Goal: Obtain resource: Download file/media

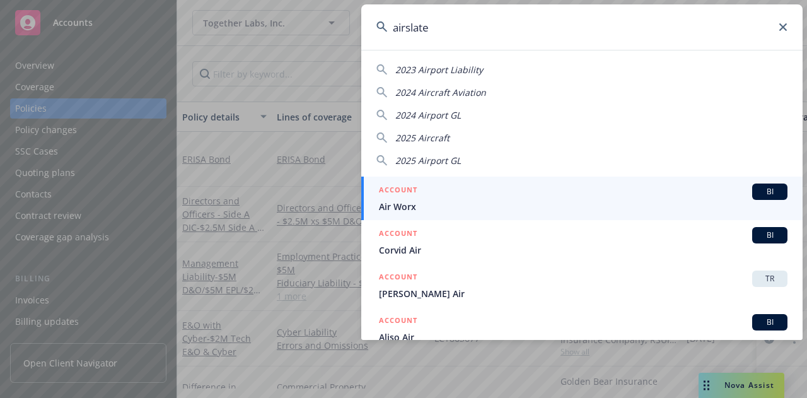
type input "airslate"
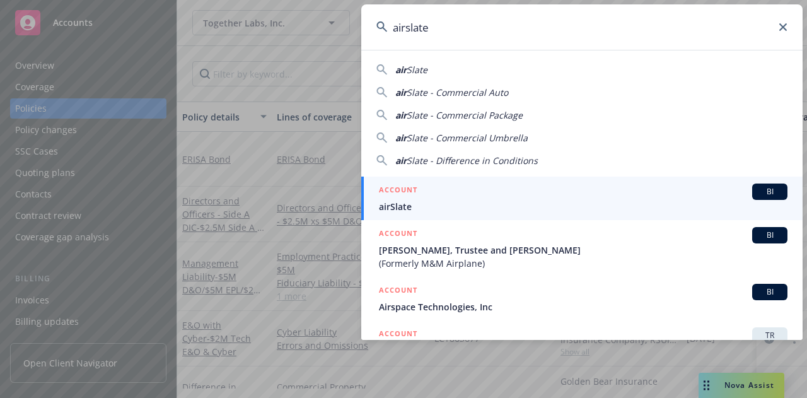
click at [464, 196] on div "ACCOUNT BI" at bounding box center [583, 192] width 409 height 16
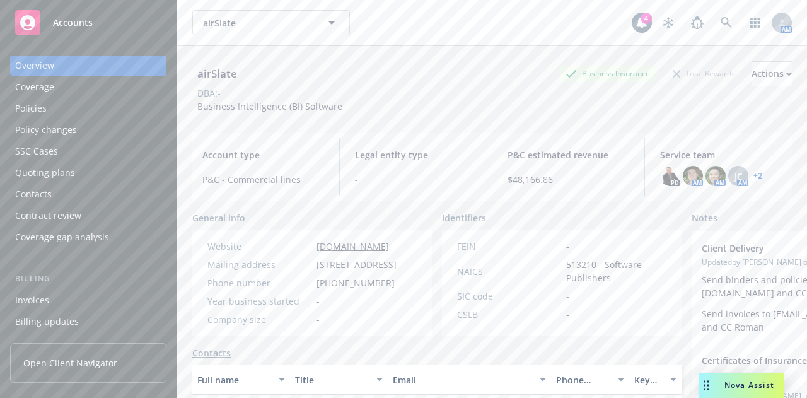
click at [116, 101] on div "Policies" at bounding box center [88, 108] width 146 height 20
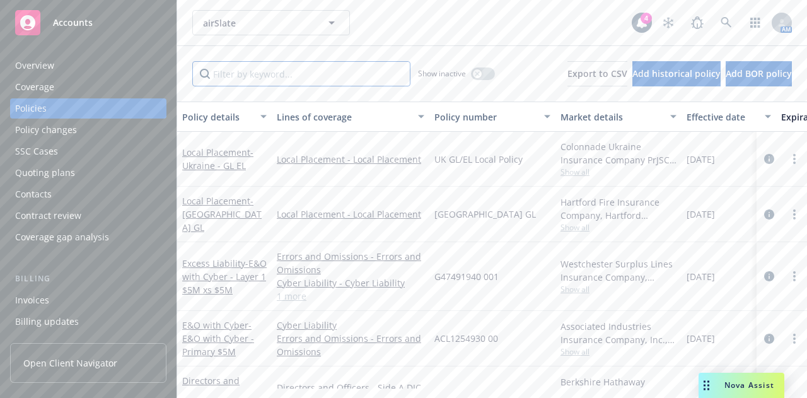
click at [285, 70] on input "Filter by keyword..." at bounding box center [301, 73] width 218 height 25
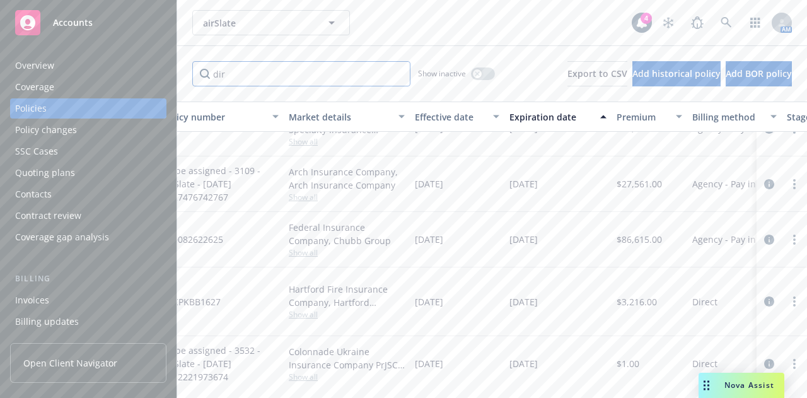
scroll to position [86, 271]
click at [590, 246] on div "[DATE]" at bounding box center [558, 240] width 107 height 56
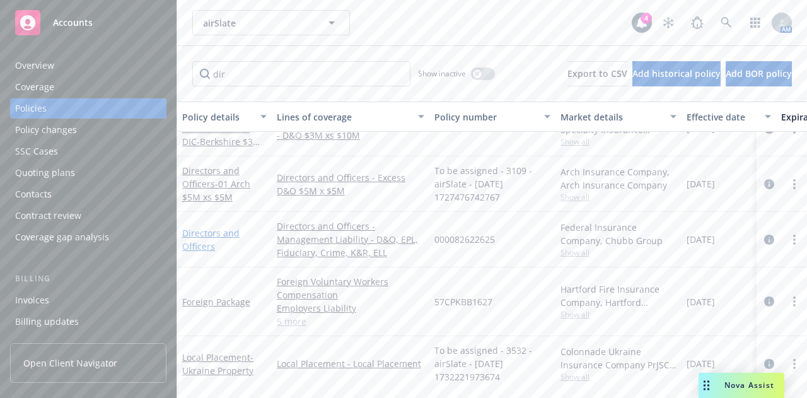
click at [192, 233] on link "Directors and Officers" at bounding box center [210, 239] width 57 height 25
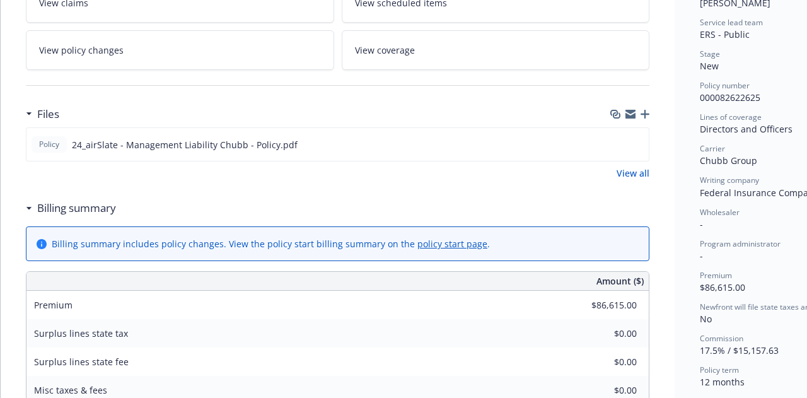
scroll to position [240, 0]
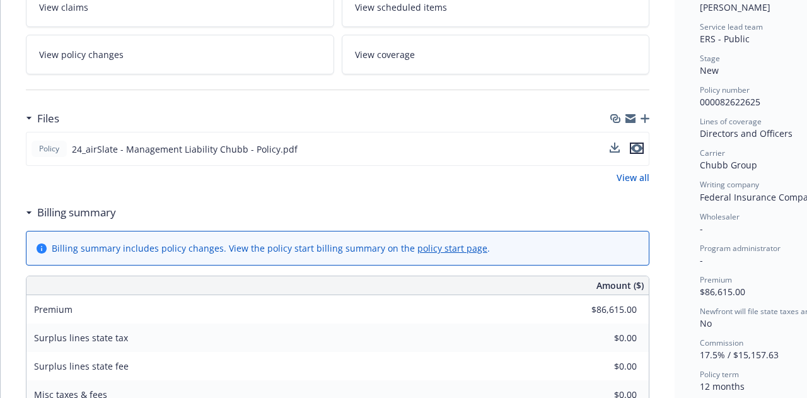
click at [639, 144] on icon "preview file" at bounding box center [636, 148] width 11 height 9
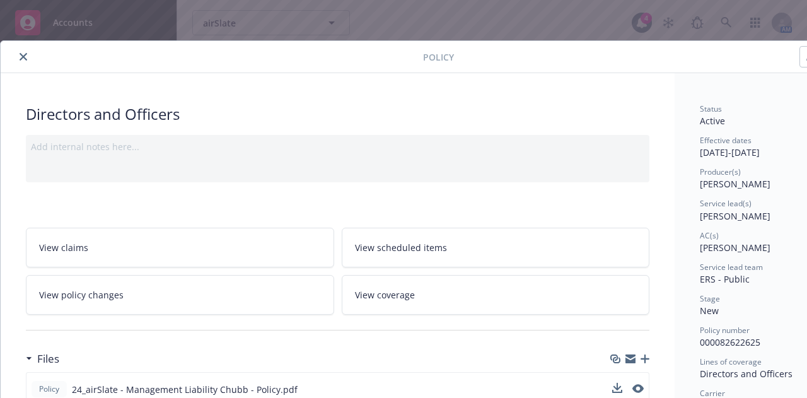
click at [26, 57] on icon "close" at bounding box center [24, 57] width 8 height 8
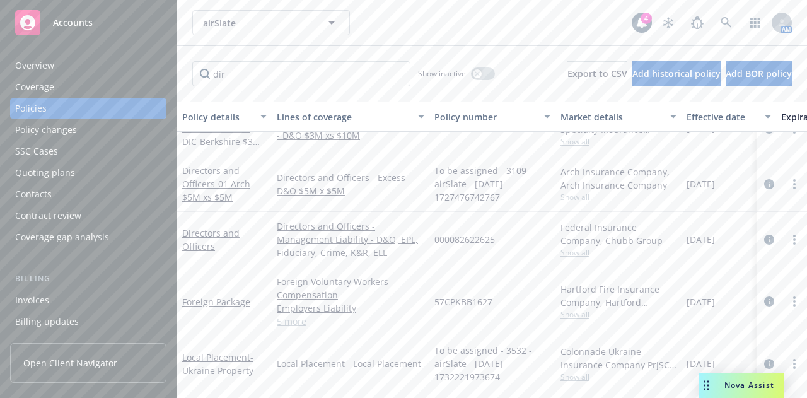
click at [388, 26] on div "airSlate airSlate" at bounding box center [412, 22] width 440 height 25
click at [283, 81] on input "dir" at bounding box center [301, 73] width 218 height 25
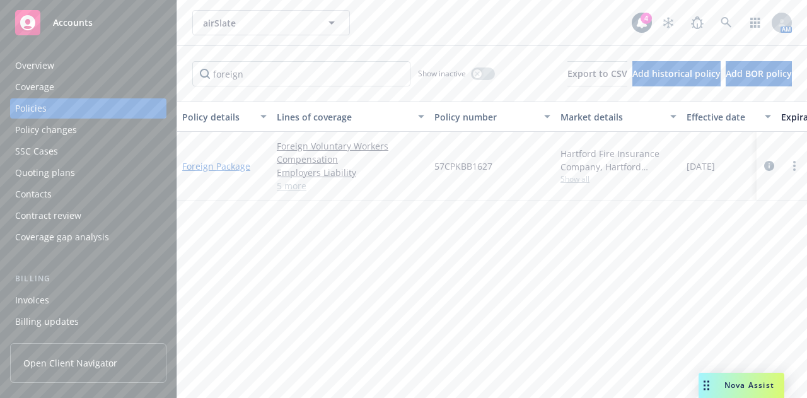
click at [211, 167] on link "Foreign Package" at bounding box center [216, 166] width 68 height 12
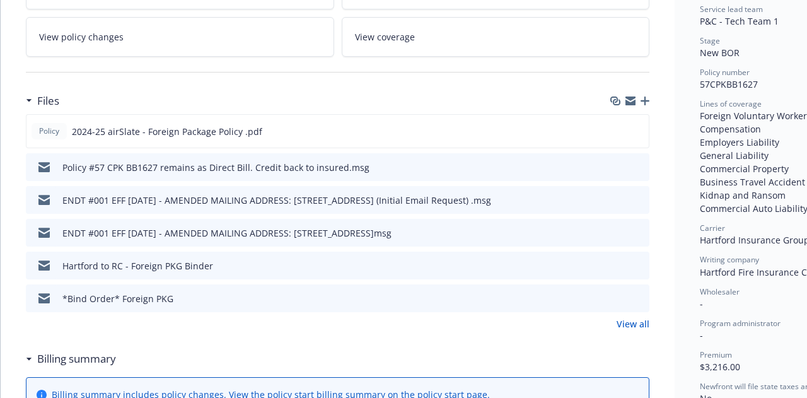
scroll to position [257, 0]
click at [639, 127] on icon "preview file" at bounding box center [636, 131] width 11 height 9
click at [638, 262] on icon "preview file" at bounding box center [637, 265] width 11 height 9
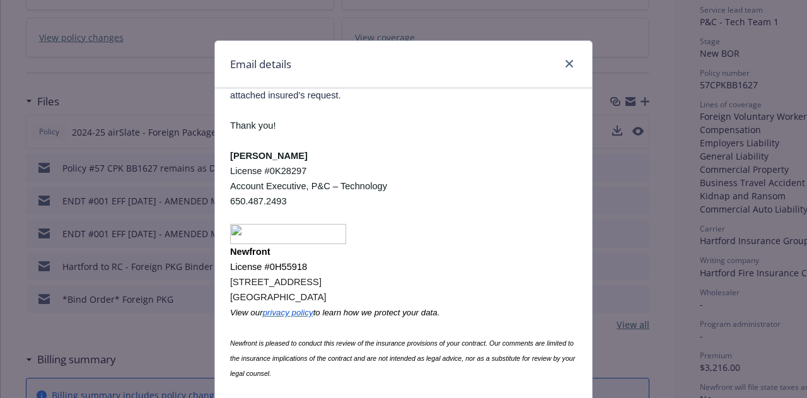
scroll to position [102, 0]
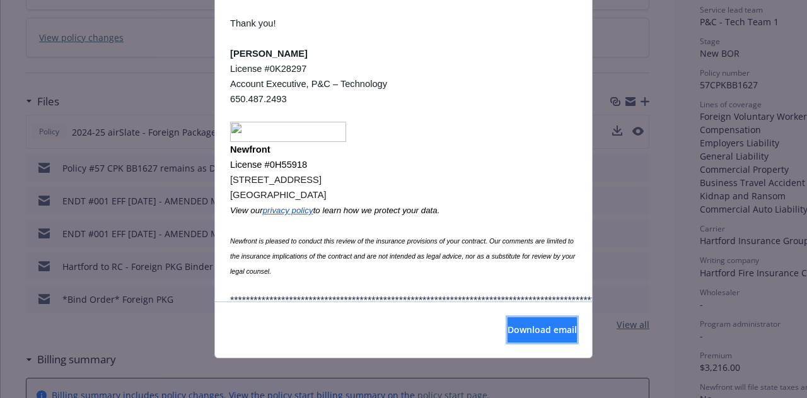
click at [519, 335] on button "Download email" at bounding box center [542, 329] width 69 height 25
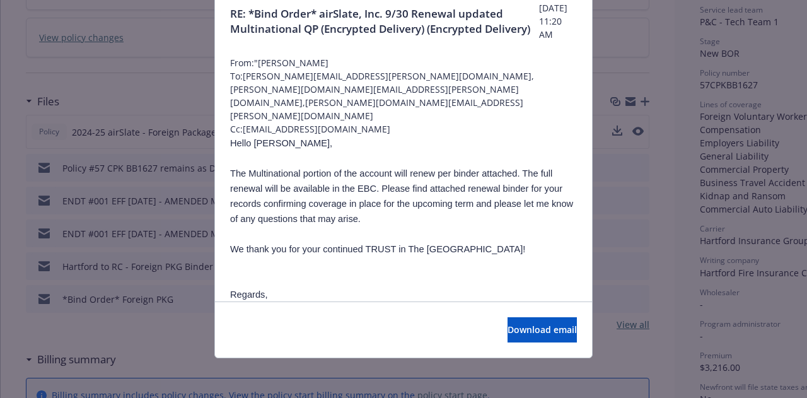
scroll to position [0, 0]
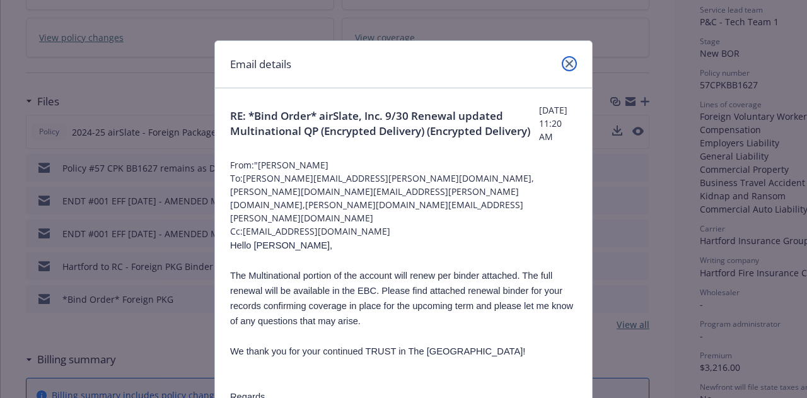
click at [569, 64] on link "close" at bounding box center [569, 63] width 15 height 15
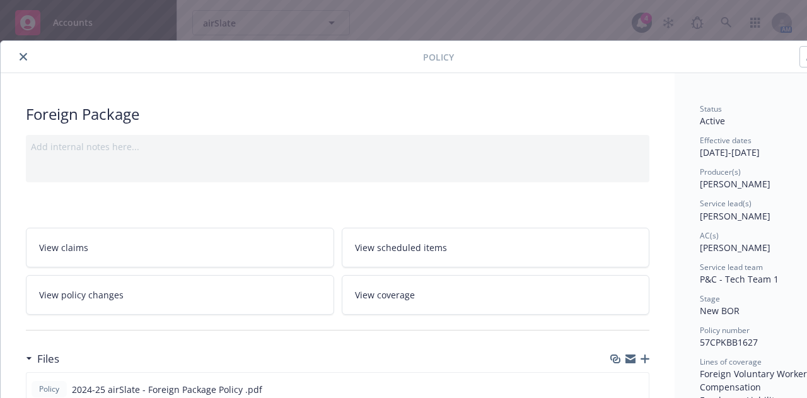
drag, startPoint x: 28, startPoint y: 61, endPoint x: 16, endPoint y: 57, distance: 12.8
click at [16, 57] on div at bounding box center [215, 56] width 418 height 15
click at [16, 57] on button "close" at bounding box center [23, 56] width 15 height 15
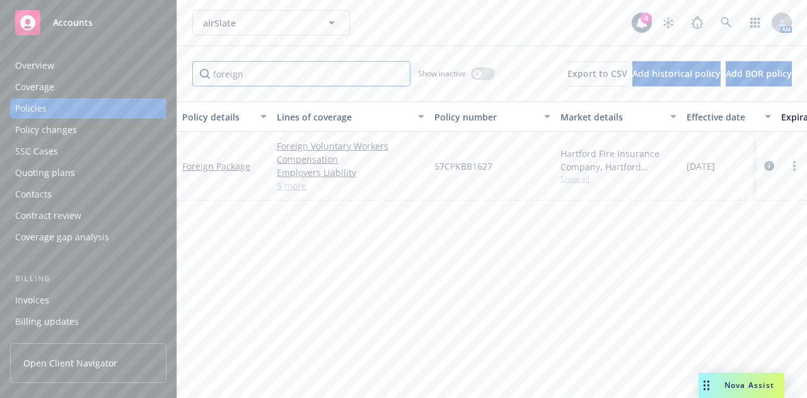
click at [259, 69] on input "foreign" at bounding box center [301, 73] width 218 height 25
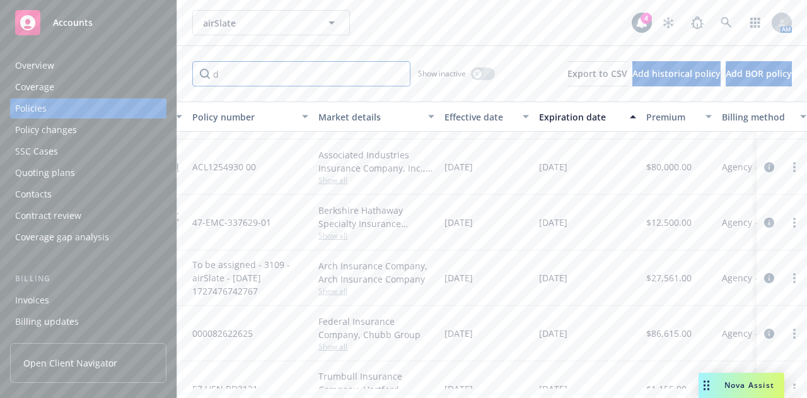
scroll to position [162, 259]
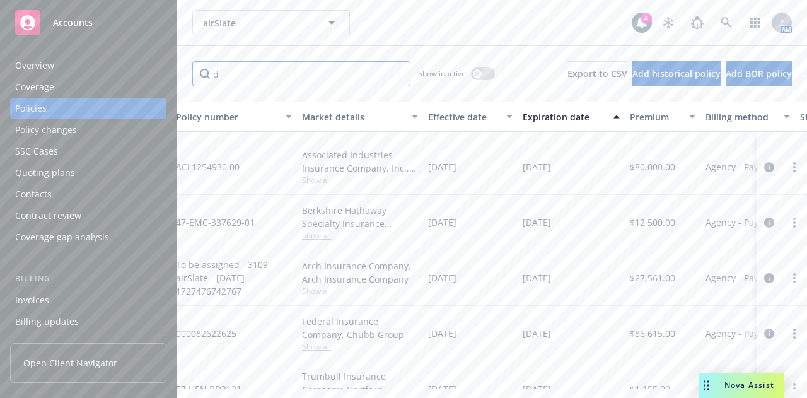
type input "d"
